Goal: Task Accomplishment & Management: Manage account settings

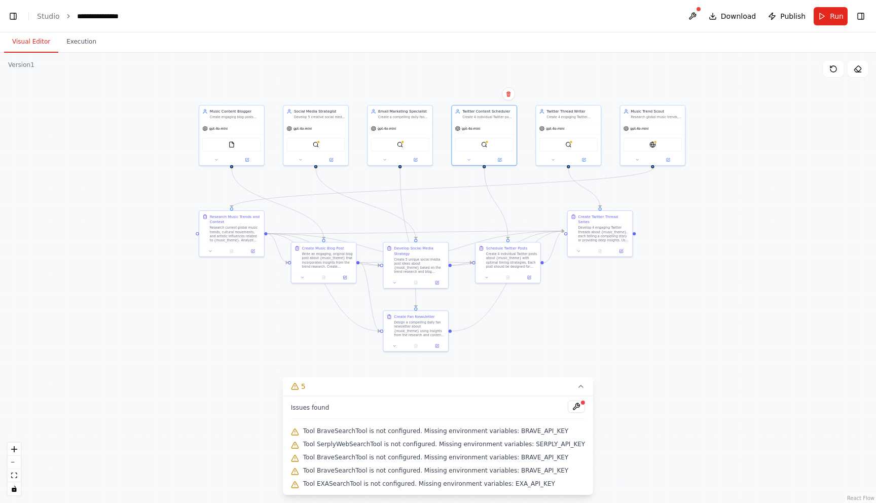
scroll to position [48618, 0]
click at [13, 17] on button "Toggle Left Sidebar" at bounding box center [13, 16] width 14 height 14
click at [13, 14] on button "Toggle Left Sidebar" at bounding box center [13, 16] width 14 height 14
click at [863, 16] on button "Toggle Right Sidebar" at bounding box center [860, 16] width 14 height 14
click at [43, 21] on li "Studio" at bounding box center [48, 16] width 23 height 10
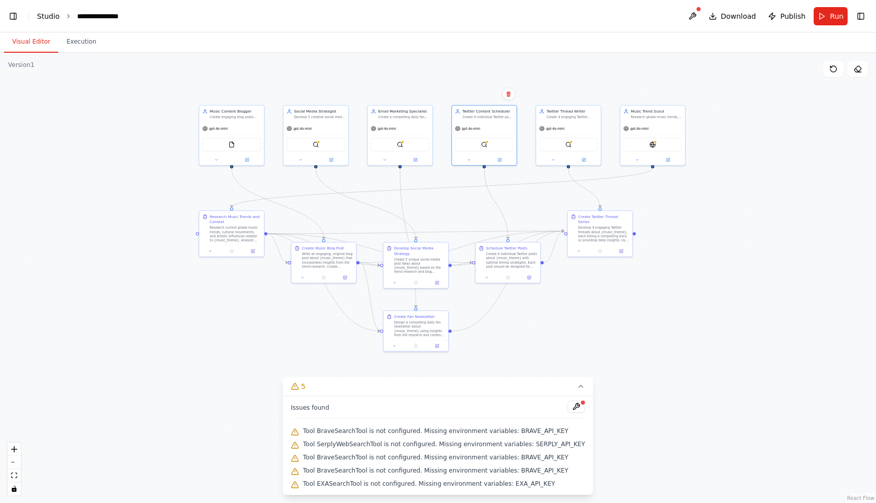
click at [45, 14] on link "Studio" at bounding box center [48, 16] width 23 height 8
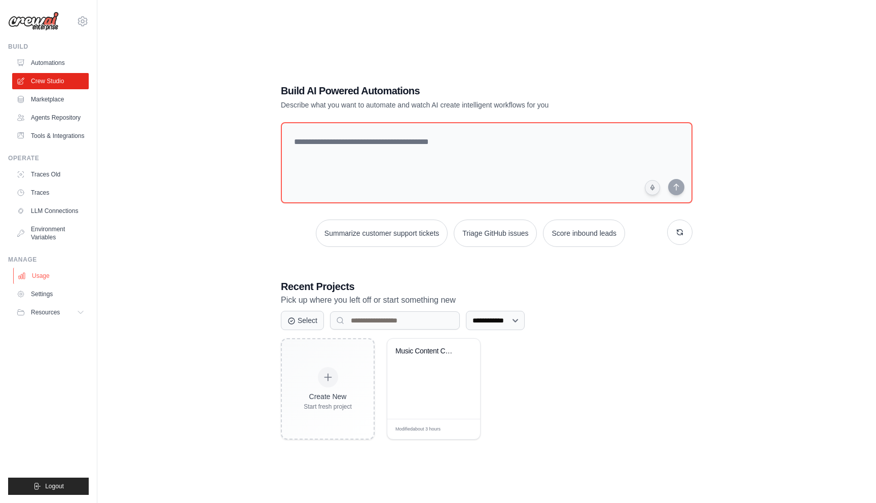
click at [57, 276] on link "Usage" at bounding box center [51, 276] width 77 height 16
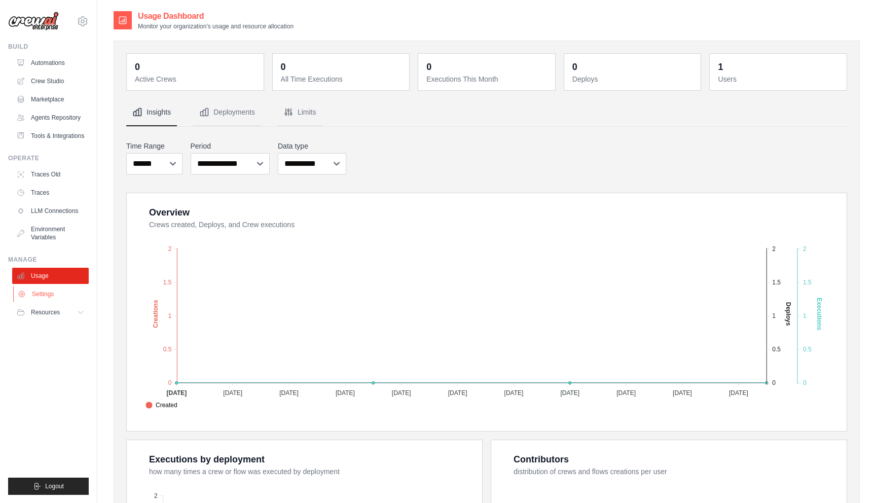
click at [61, 296] on link "Settings" at bounding box center [51, 294] width 77 height 16
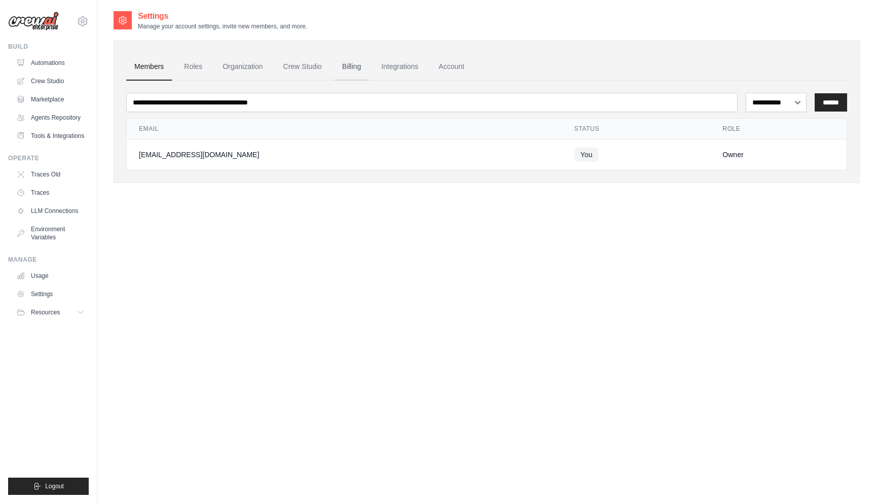
click at [345, 59] on link "Billing" at bounding box center [351, 66] width 35 height 27
click at [55, 120] on link "Agents Repository" at bounding box center [51, 117] width 77 height 16
